Goal: Information Seeking & Learning: Learn about a topic

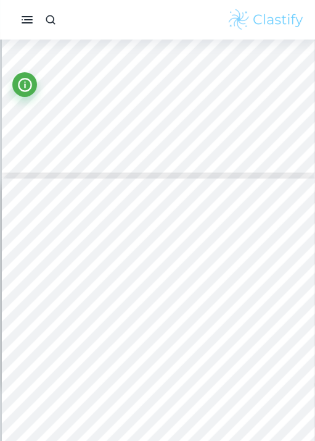
scroll to position [2226, 0]
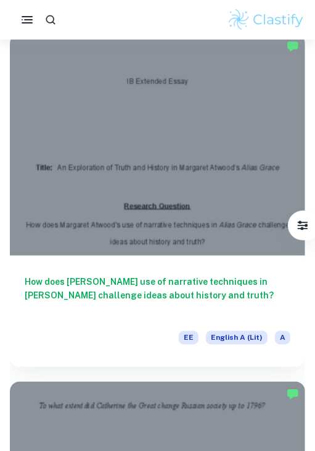
scroll to position [5270, 0]
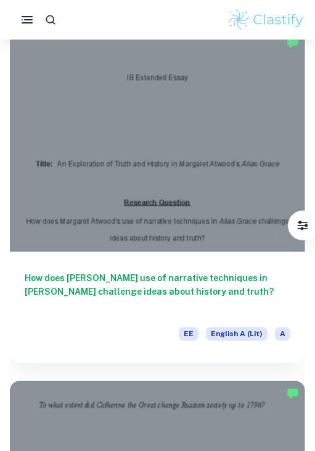
click at [127, 172] on div at bounding box center [158, 141] width 296 height 222
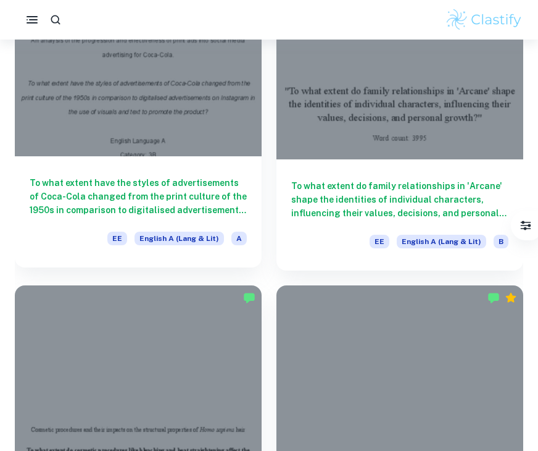
scroll to position [7310, 0]
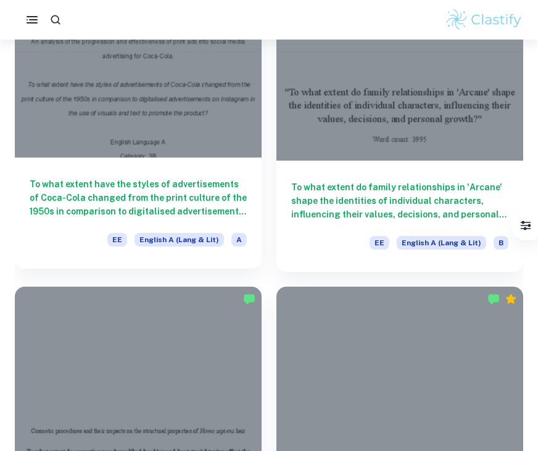
click at [175, 92] on div at bounding box center [138, 64] width 247 height 185
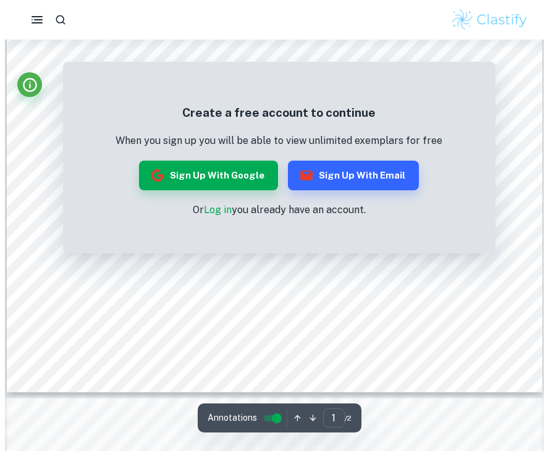
scroll to position [425, 0]
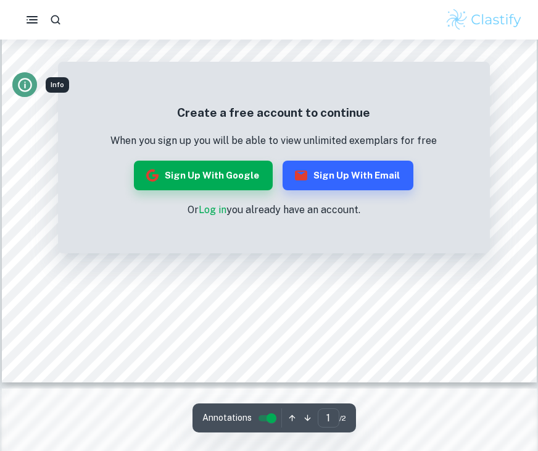
click at [23, 84] on icon "Info" at bounding box center [25, 85] width 17 height 17
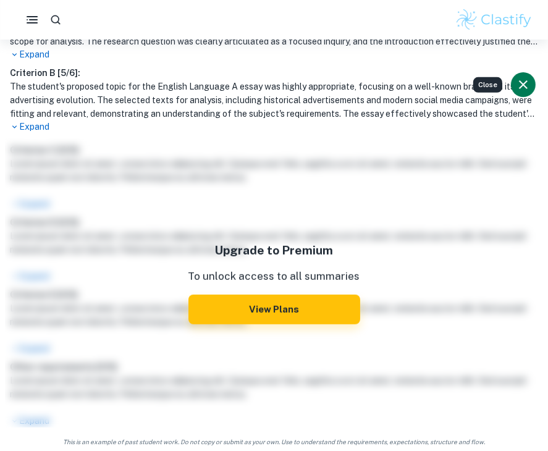
scroll to position [0, 0]
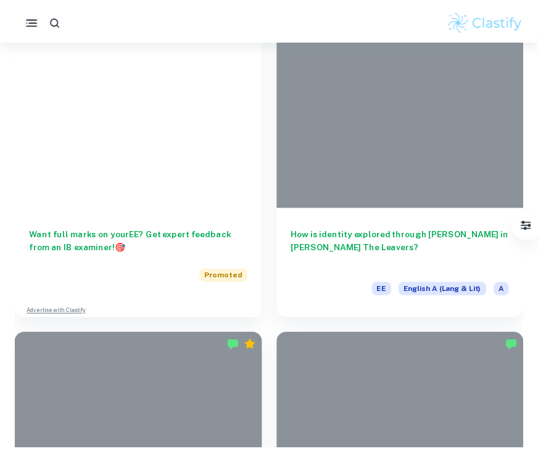
scroll to position [6871, 0]
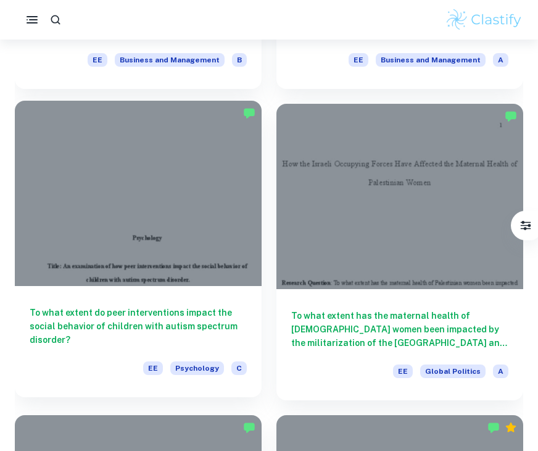
click at [187, 181] on div at bounding box center [138, 193] width 247 height 185
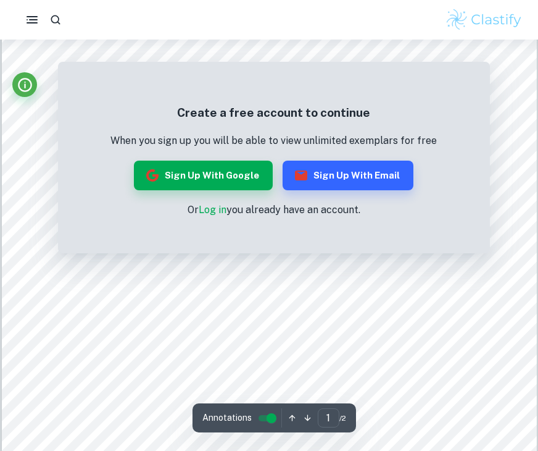
scroll to position [109, 0]
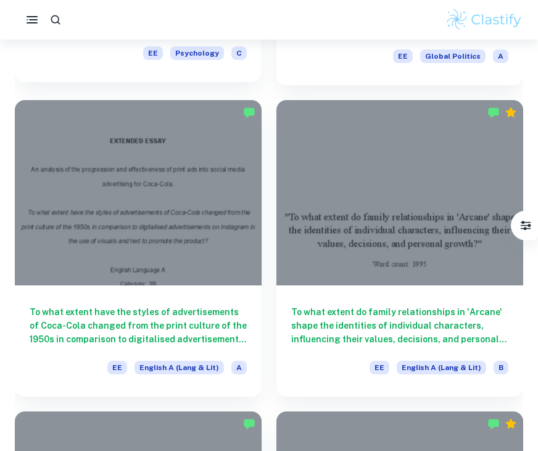
scroll to position [7190, 0]
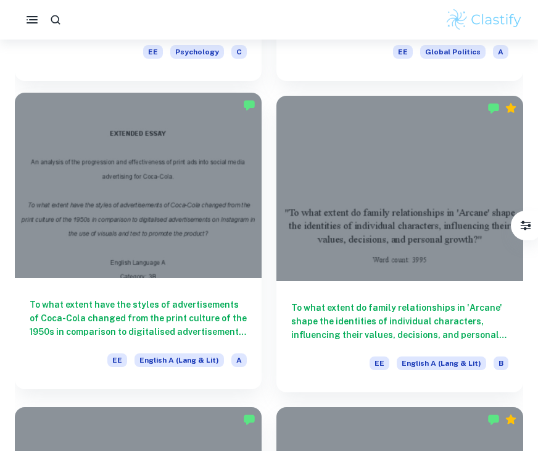
click at [185, 160] on div at bounding box center [138, 185] width 247 height 185
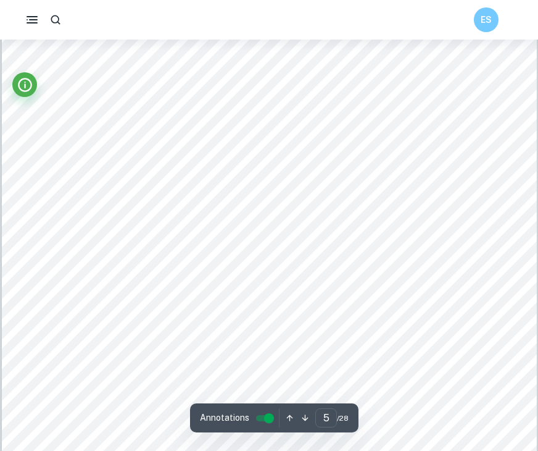
scroll to position [3289, 0]
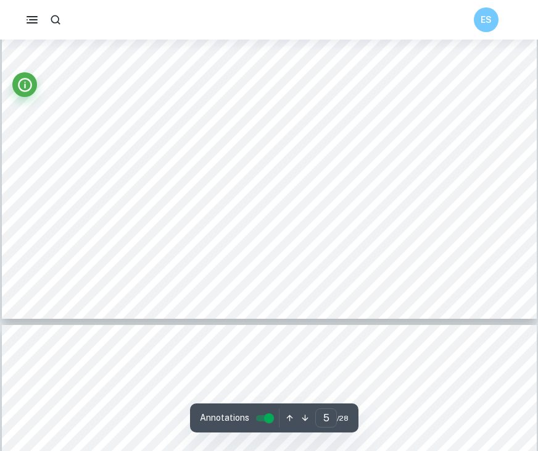
type input "6"
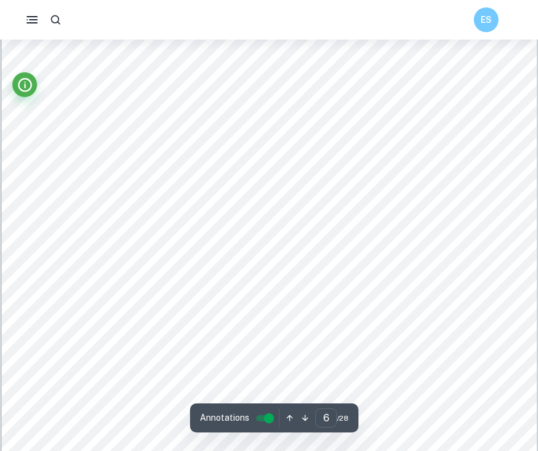
scroll to position [4029, 0]
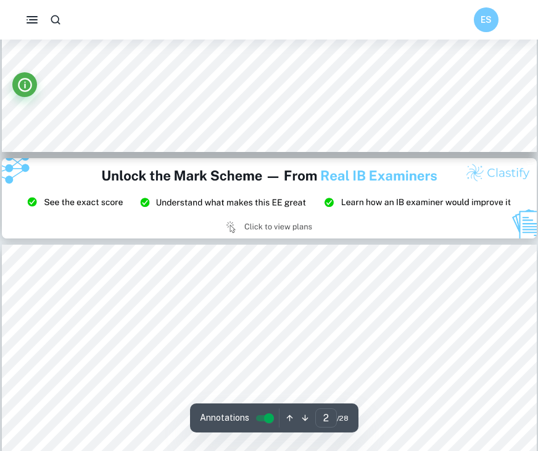
type input "3"
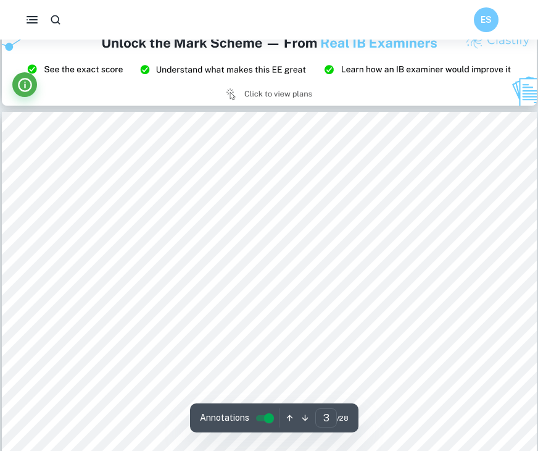
scroll to position [1637, 0]
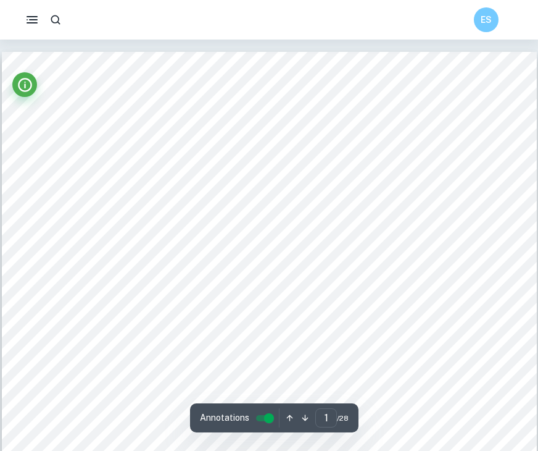
click at [33, 20] on rect "button" at bounding box center [33, 19] width 9 height 1
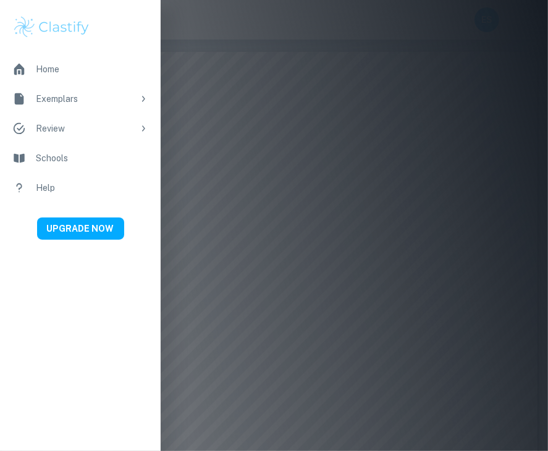
click at [101, 98] on div "Exemplars" at bounding box center [85, 99] width 98 height 14
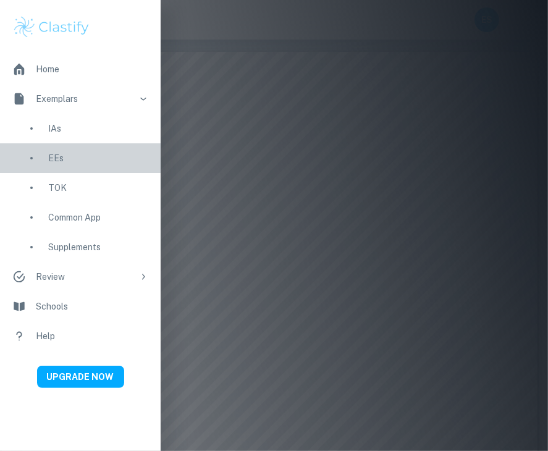
click at [58, 154] on div "EEs" at bounding box center [98, 158] width 100 height 14
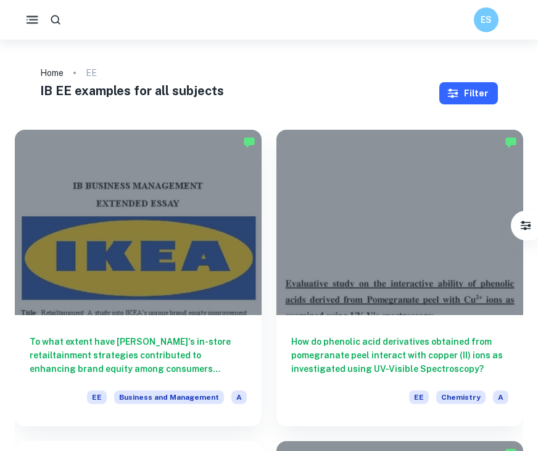
click at [483, 101] on button "Filter" at bounding box center [469, 93] width 59 height 22
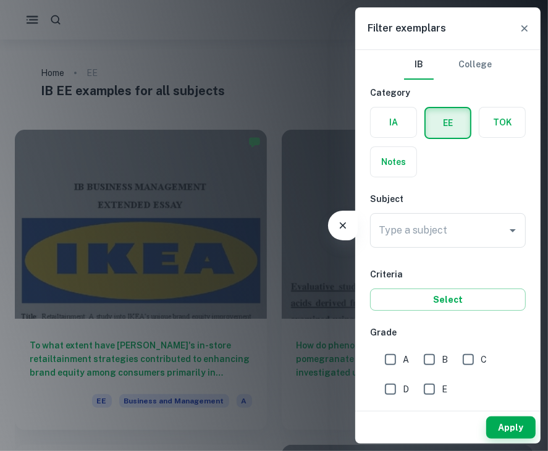
click at [456, 208] on div "Subject Type a subject Type a subject" at bounding box center [448, 222] width 156 height 60
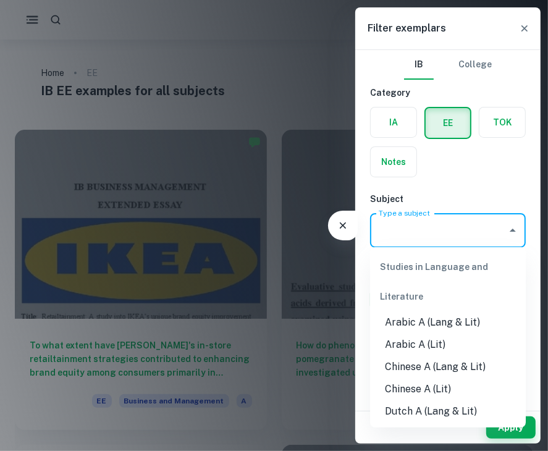
click at [474, 228] on input "Type a subject" at bounding box center [438, 230] width 126 height 23
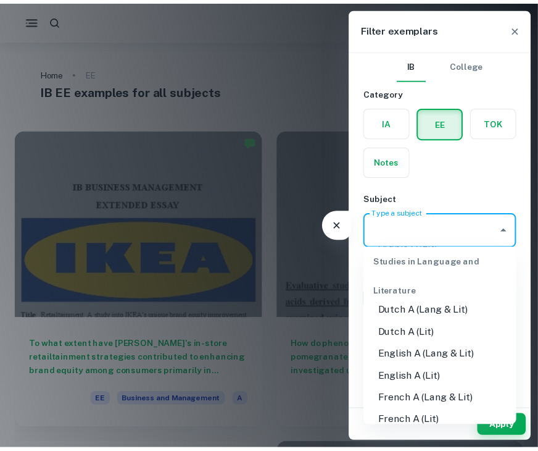
scroll to position [119, 0]
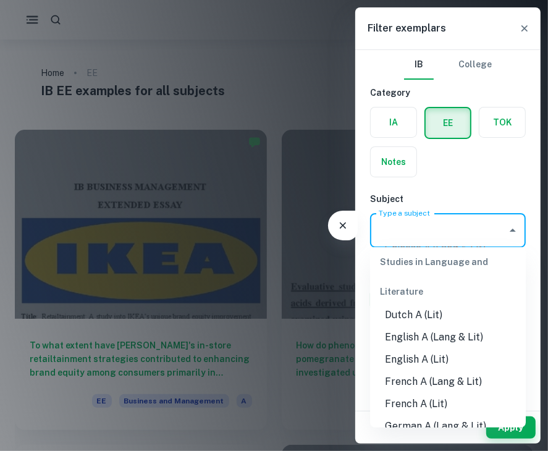
click at [456, 327] on li "English A (Lang & Lit)" at bounding box center [448, 337] width 156 height 22
type input "English A (Lang & Lit)"
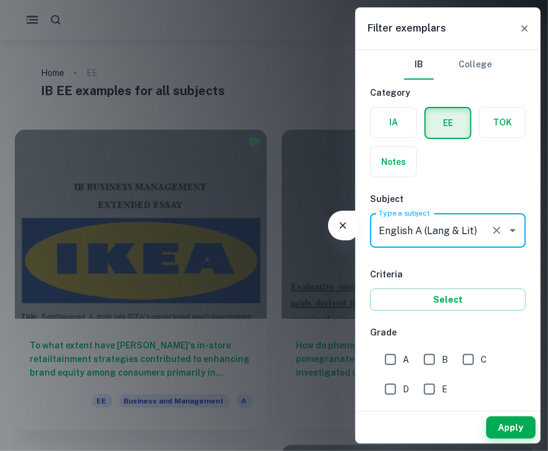
click at [393, 357] on input "A" at bounding box center [390, 359] width 25 height 25
checkbox input "true"
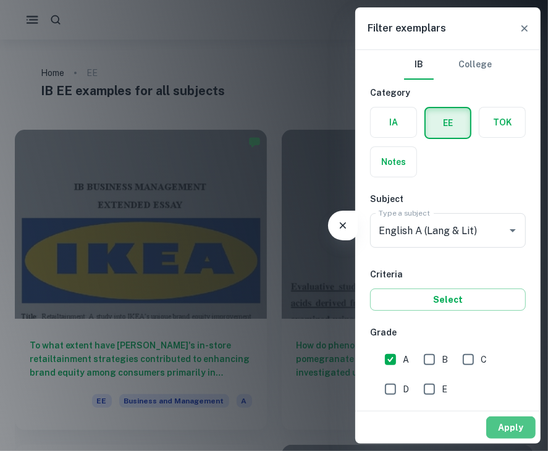
click at [512, 422] on button "Apply" at bounding box center [510, 427] width 49 height 22
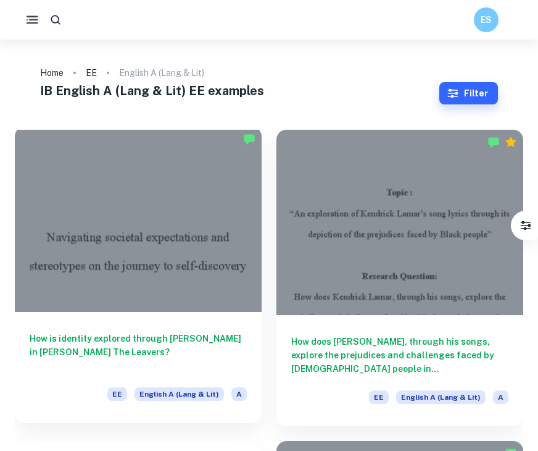
click at [198, 276] on div at bounding box center [138, 219] width 247 height 185
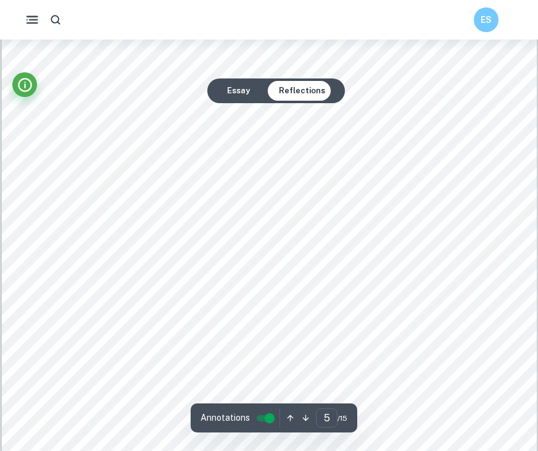
scroll to position [3298, 0]
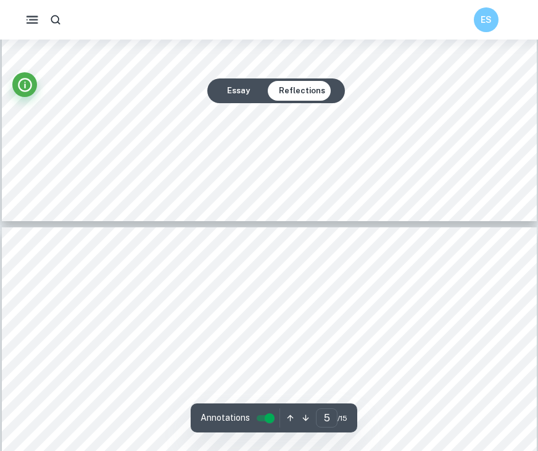
type input "4"
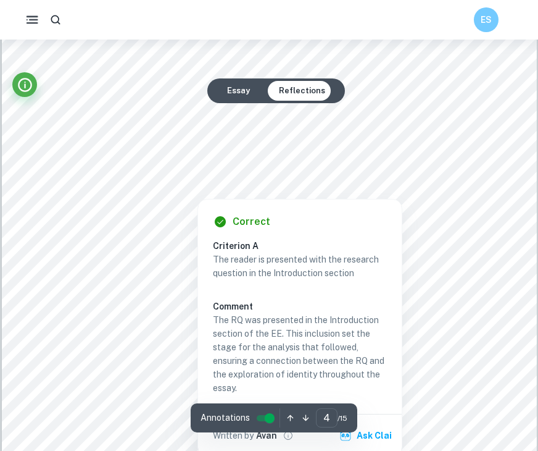
scroll to position [2519, 0]
